Goal: Task Accomplishment & Management: Use online tool/utility

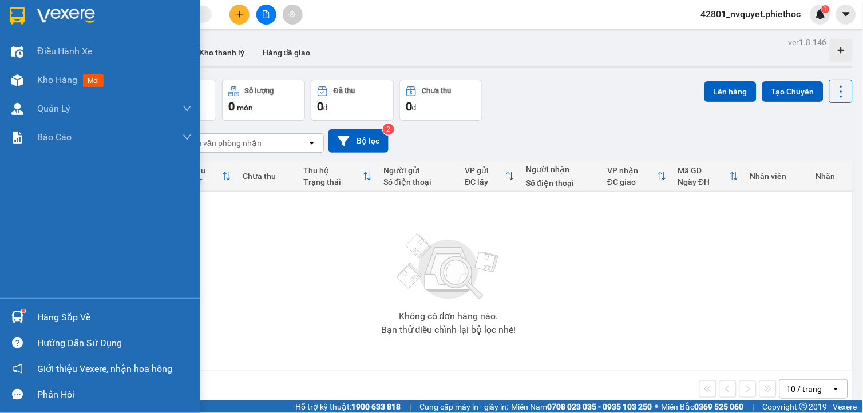
click at [32, 322] on div "Hàng sắp về" at bounding box center [100, 317] width 200 height 26
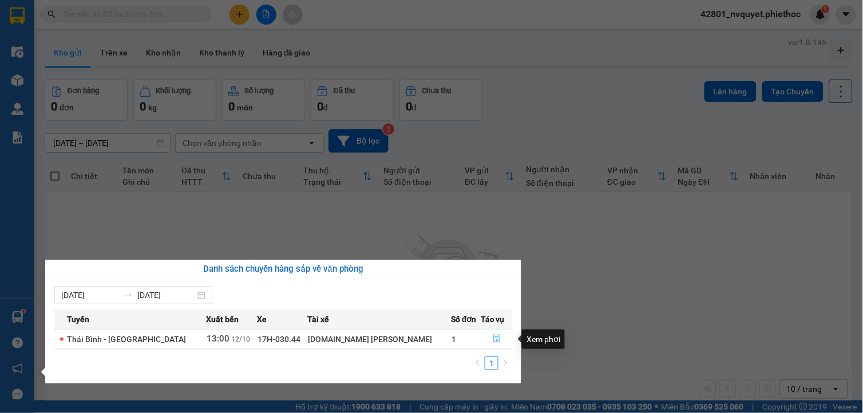
click at [487, 334] on button "button" at bounding box center [496, 339] width 30 height 18
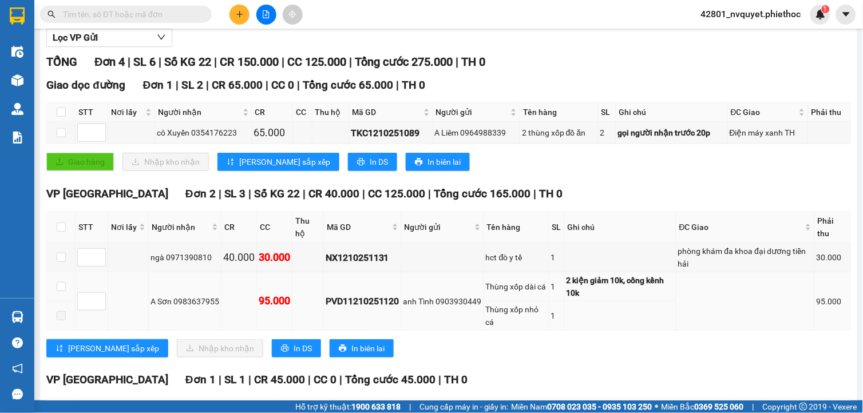
scroll to position [235, 0]
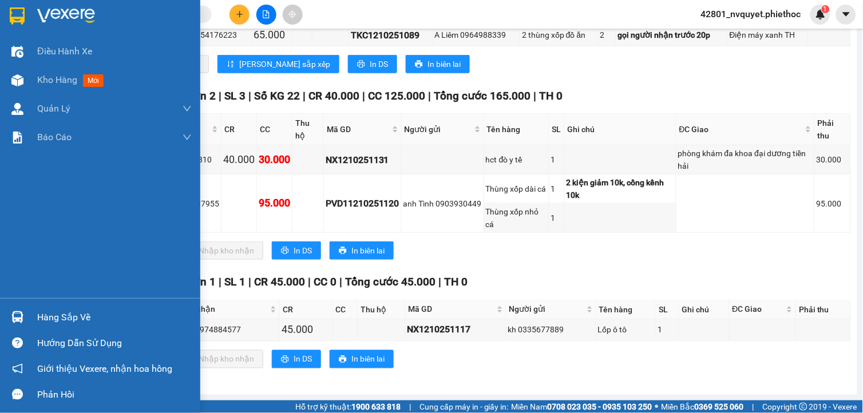
click at [58, 318] on div "Hàng sắp về" at bounding box center [114, 317] width 154 height 17
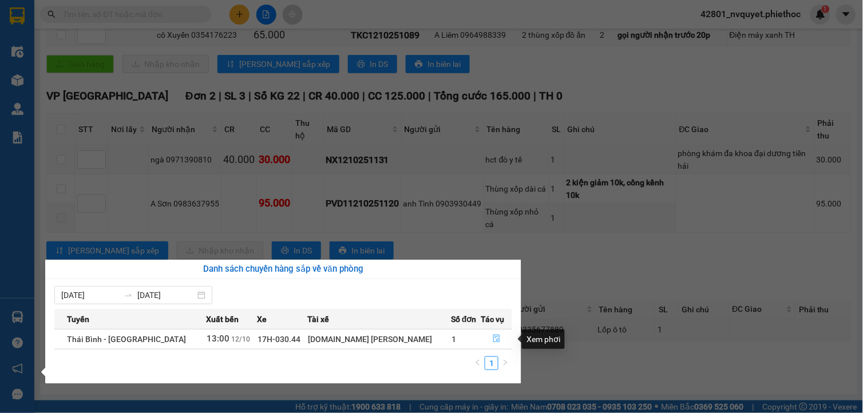
click at [493, 346] on button "button" at bounding box center [496, 339] width 30 height 18
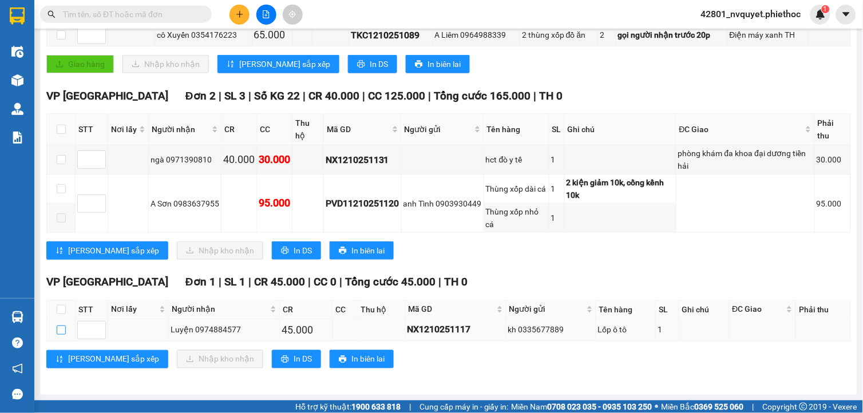
click at [63, 330] on input "checkbox" at bounding box center [61, 330] width 9 height 9
checkbox input "true"
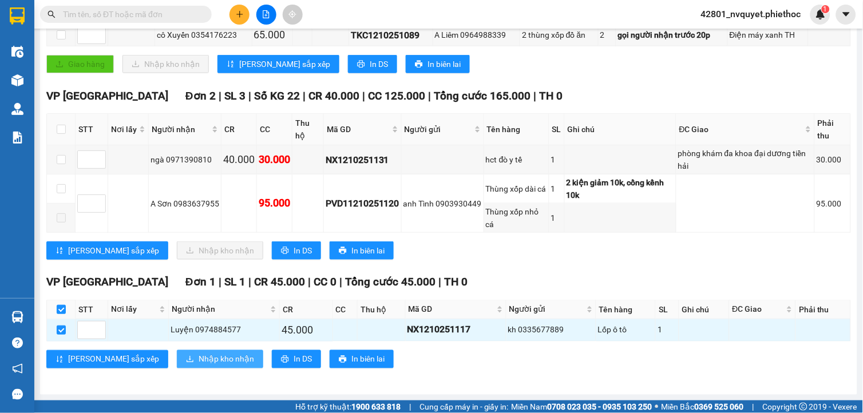
click at [199, 359] on span "Nhập kho nhận" at bounding box center [226, 359] width 55 height 13
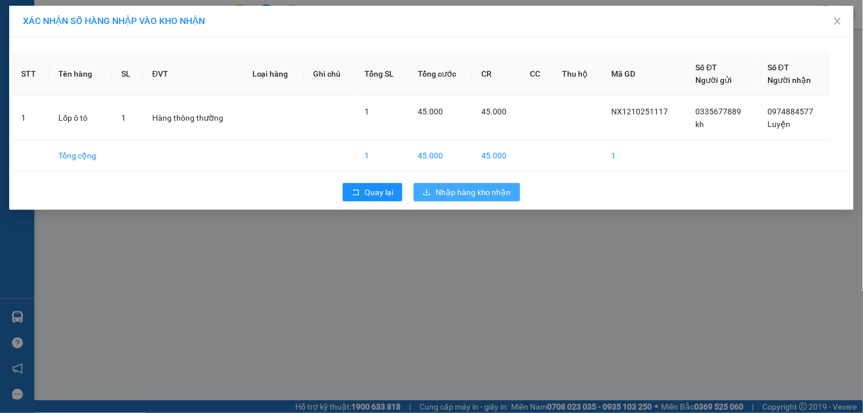
click at [490, 198] on span "Nhập hàng kho nhận" at bounding box center [473, 192] width 76 height 13
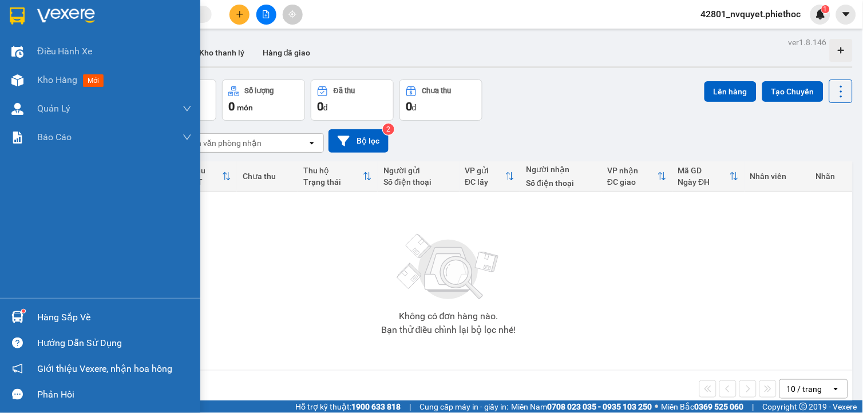
click at [43, 306] on div "Hàng sắp về" at bounding box center [100, 317] width 200 height 26
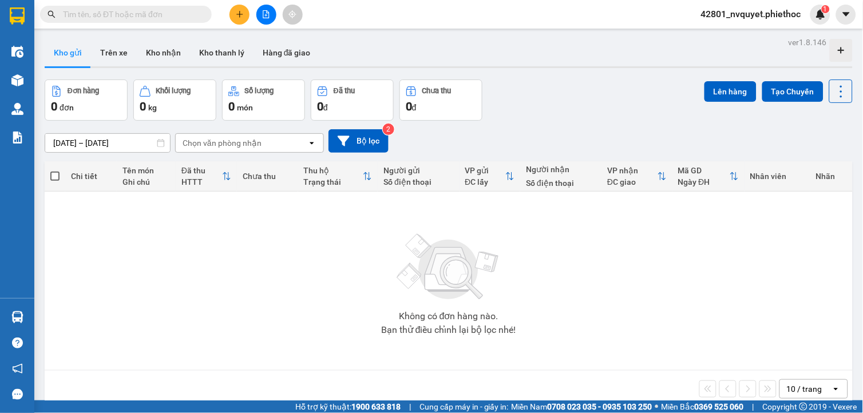
drag, startPoint x: 362, startPoint y: 218, endPoint x: 249, endPoint y: 124, distance: 146.6
click at [359, 216] on section "Kết quả tìm kiếm ( 0 ) Bộ lọc No Data 42801_nvquyet.phiethoc 1 Điều hành xe Kho…" at bounding box center [431, 206] width 863 height 413
click at [177, 53] on button "Kho nhận" at bounding box center [163, 52] width 53 height 27
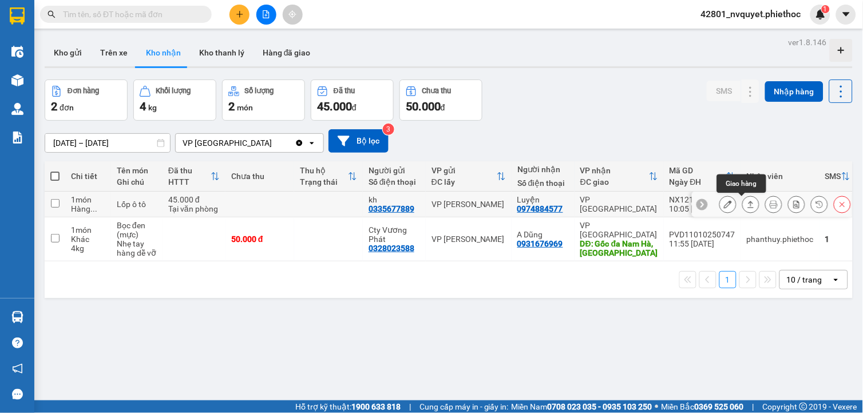
click at [747, 204] on icon at bounding box center [751, 204] width 8 height 8
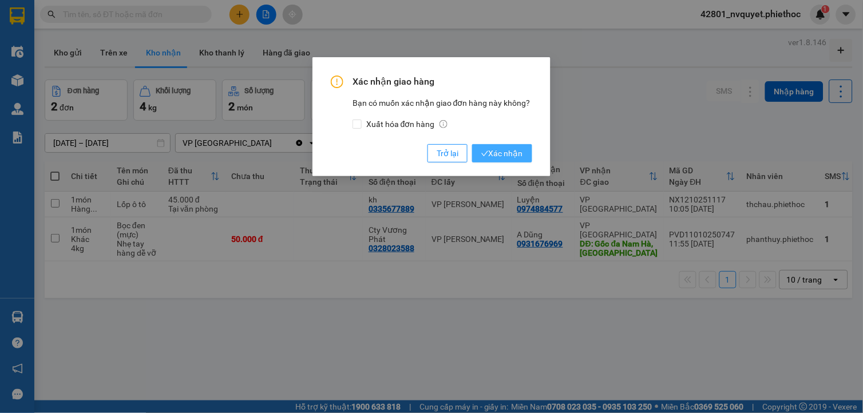
click at [522, 156] on span "Xác nhận" at bounding box center [502, 153] width 42 height 13
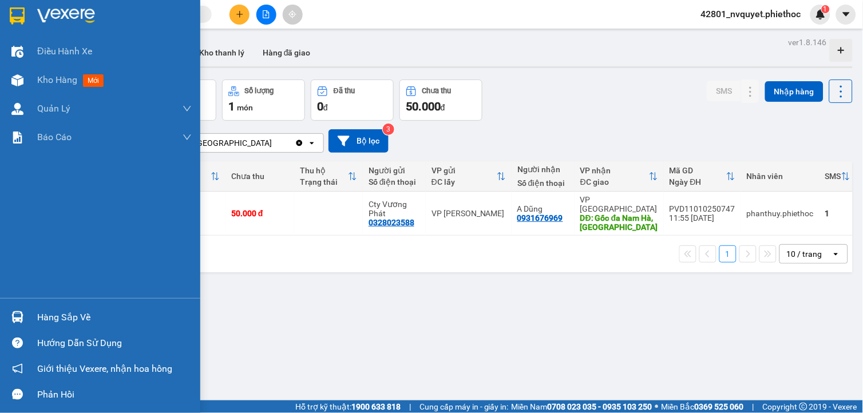
click at [22, 312] on img at bounding box center [17, 317] width 12 height 12
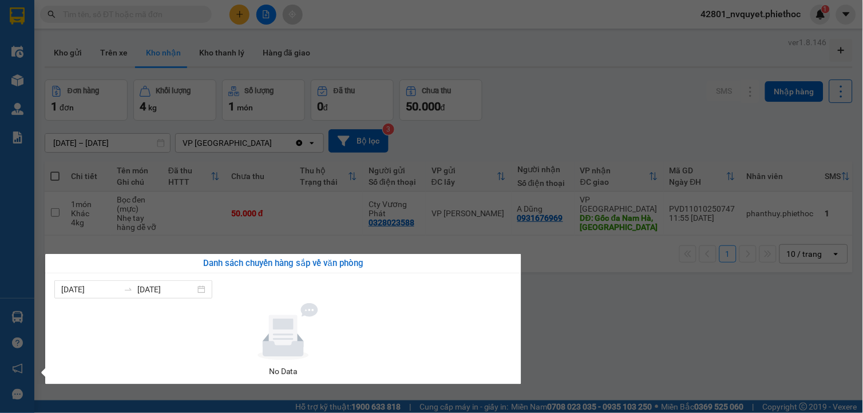
click at [514, 82] on section "Kết quả tìm kiếm ( 0 ) Bộ lọc No Data 42801_nvquyet.phiethoc 1 Điều hành xe Kho…" at bounding box center [431, 206] width 863 height 413
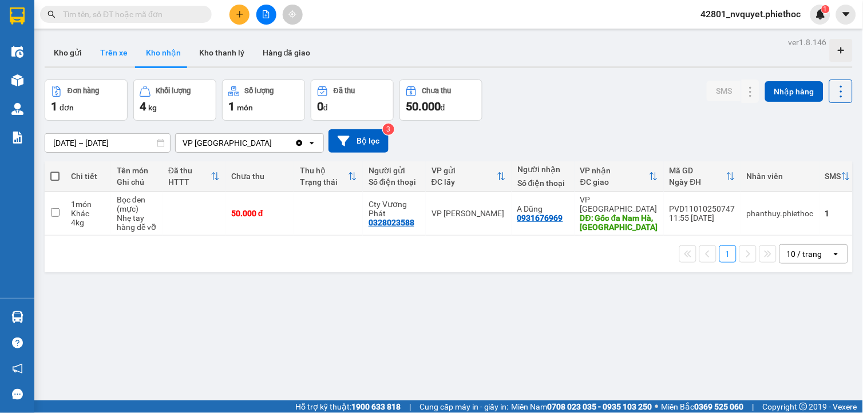
click at [119, 53] on button "Trên xe" at bounding box center [114, 52] width 46 height 27
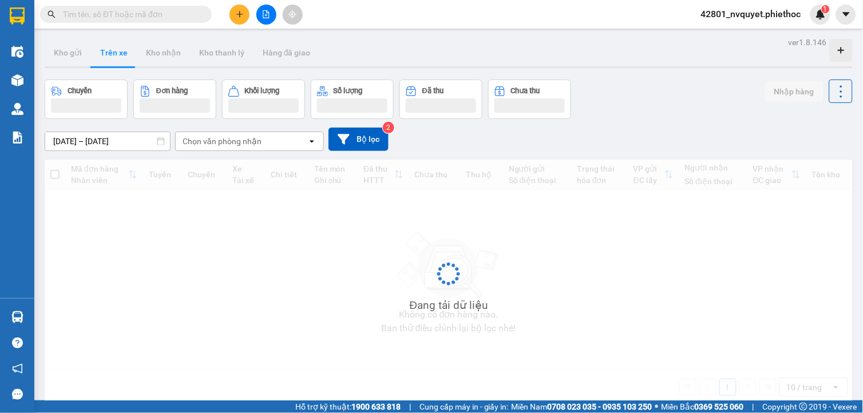
click at [226, 138] on div "Chọn văn phòng nhận" at bounding box center [221, 141] width 79 height 11
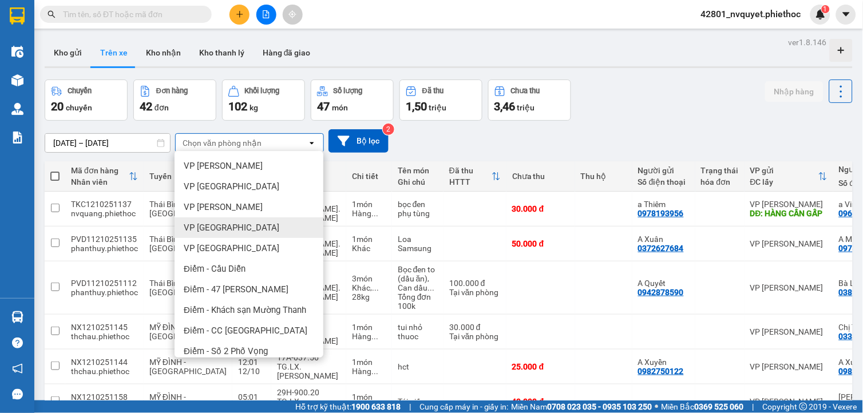
click at [224, 229] on span "VP [GEOGRAPHIC_DATA]" at bounding box center [232, 227] width 96 height 11
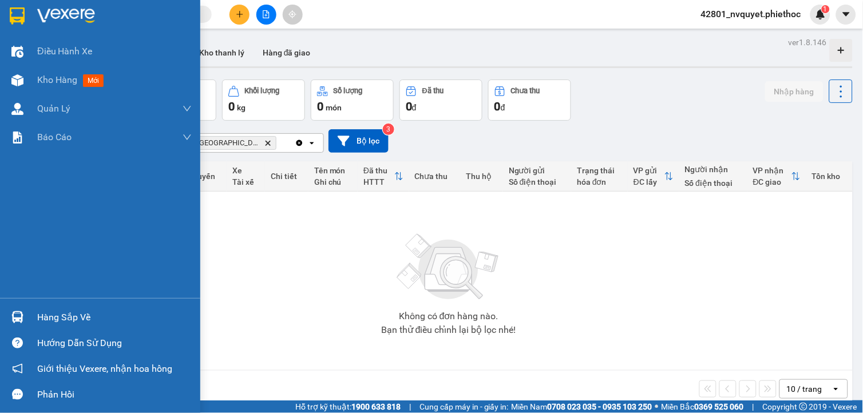
click at [55, 309] on div "Hàng sắp về" at bounding box center [114, 317] width 154 height 17
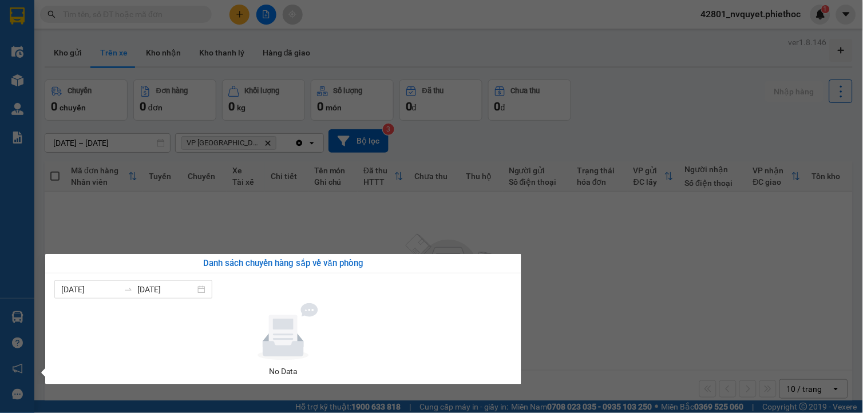
click at [161, 185] on section "Kết quả tìm kiếm ( 0 ) Bộ lọc No Data 42801_nvquyet.phiethoc 1 Điều hành xe Kho…" at bounding box center [431, 206] width 863 height 413
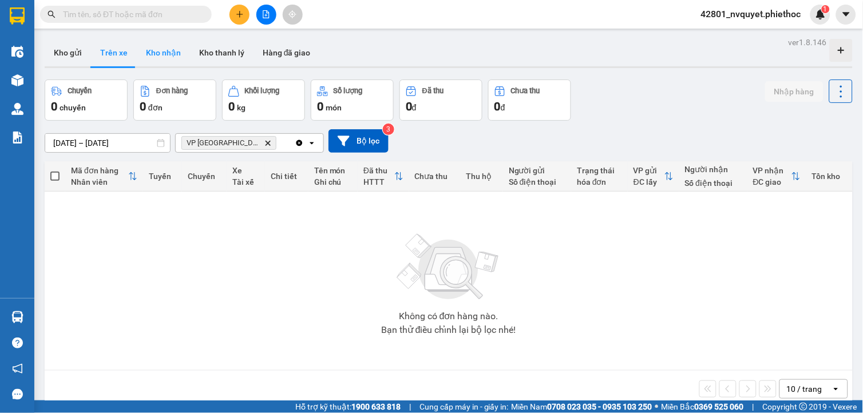
click at [156, 53] on button "Kho nhận" at bounding box center [163, 52] width 53 height 27
type input "[DATE] – [DATE]"
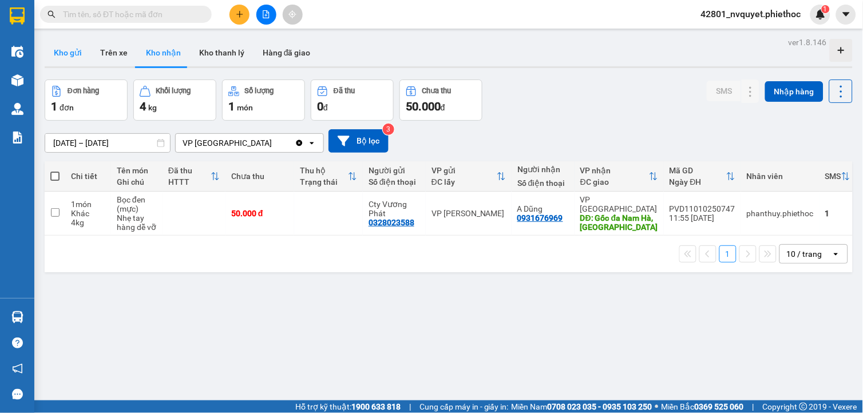
click at [69, 48] on button "Kho gửi" at bounding box center [68, 52] width 46 height 27
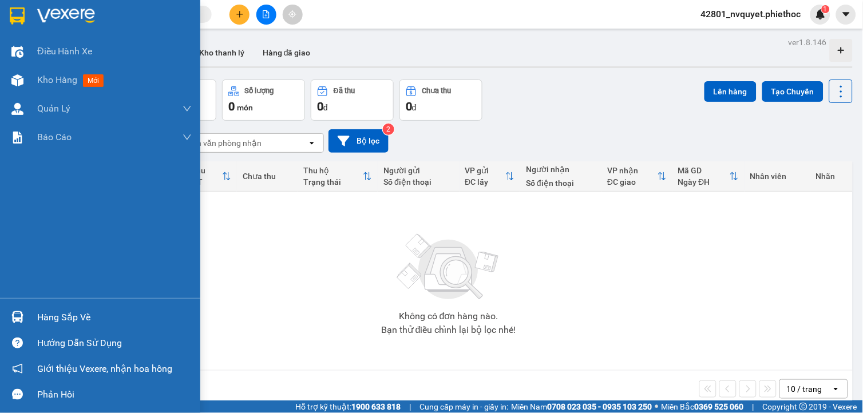
click at [19, 309] on div at bounding box center [17, 317] width 20 height 20
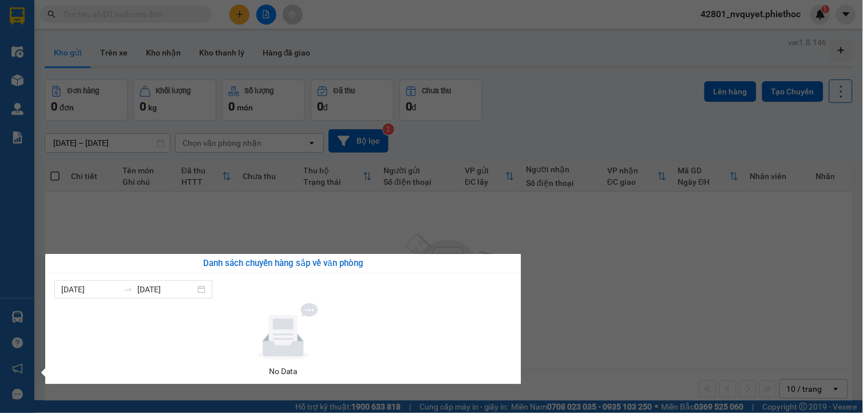
click at [564, 323] on section "Kết quả tìm kiếm ( 0 ) Bộ lọc No Data 42801_nvquyet.phiethoc 1 Điều hành xe Kho…" at bounding box center [431, 206] width 863 height 413
